Goal: Information Seeking & Learning: Learn about a topic

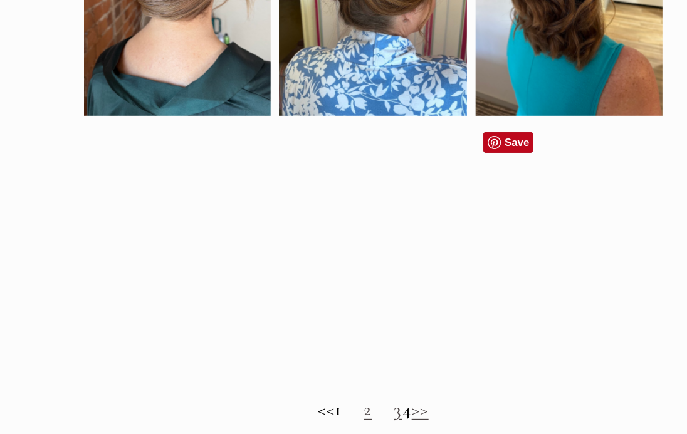
scroll to position [678, 0]
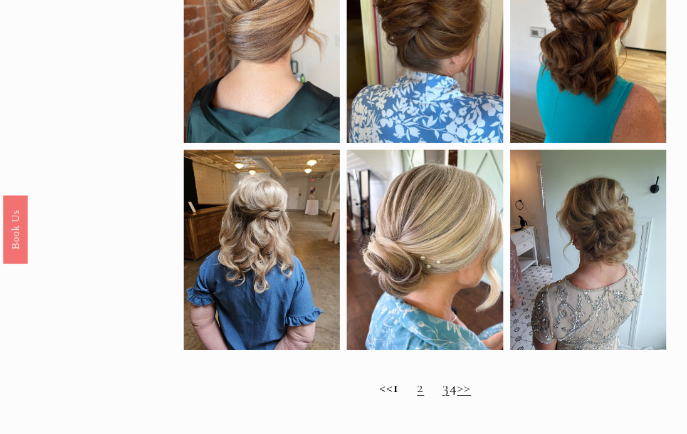
click at [417, 389] on link "2" at bounding box center [420, 387] width 7 height 19
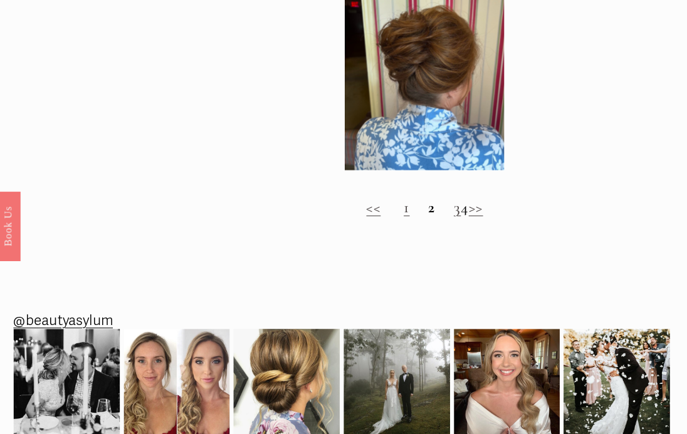
scroll to position [843, 0]
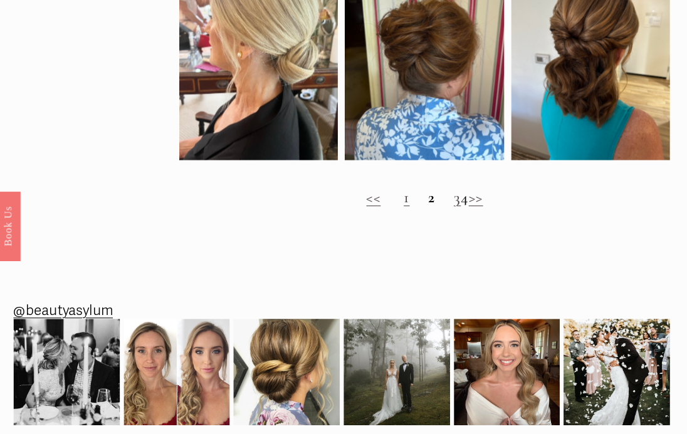
click at [454, 196] on link "3" at bounding box center [457, 201] width 7 height 19
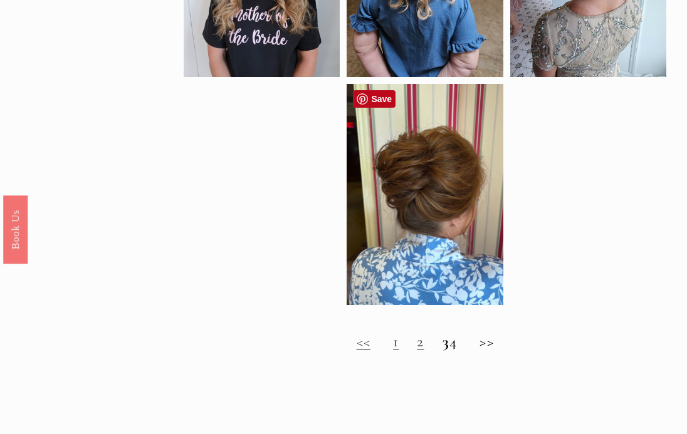
scroll to position [683, 0]
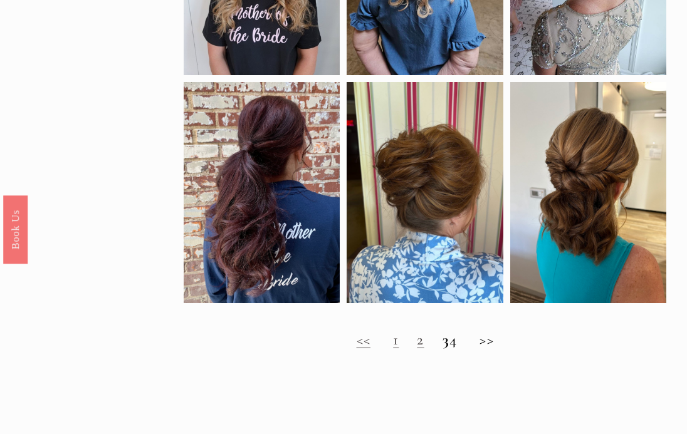
click at [463, 343] on h2 "<< 1 2 3 4 >>" at bounding box center [425, 340] width 483 height 18
click at [460, 343] on h2 "<< 1 2 3 4 >>" at bounding box center [425, 340] width 483 height 18
click at [443, 341] on strong "3" at bounding box center [446, 339] width 7 height 19
click at [492, 339] on h2 "<< 1 2 3 4 >>" at bounding box center [425, 340] width 483 height 18
